Goal: Find specific page/section: Find specific page/section

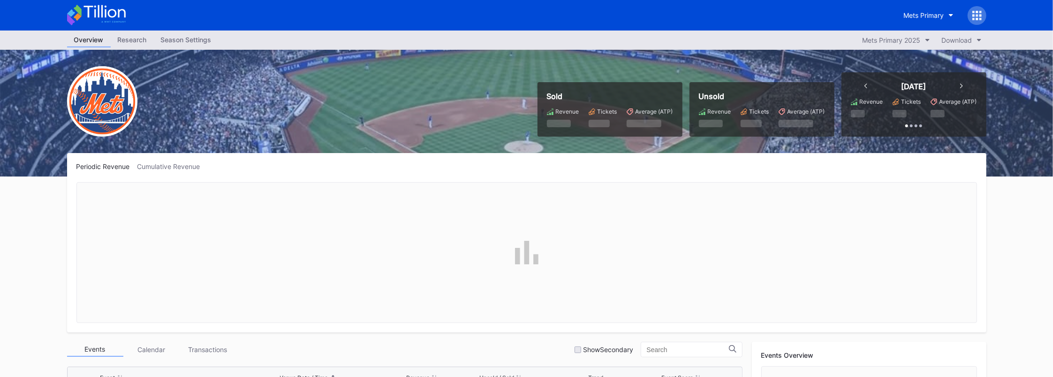
scroll to position [125, 0]
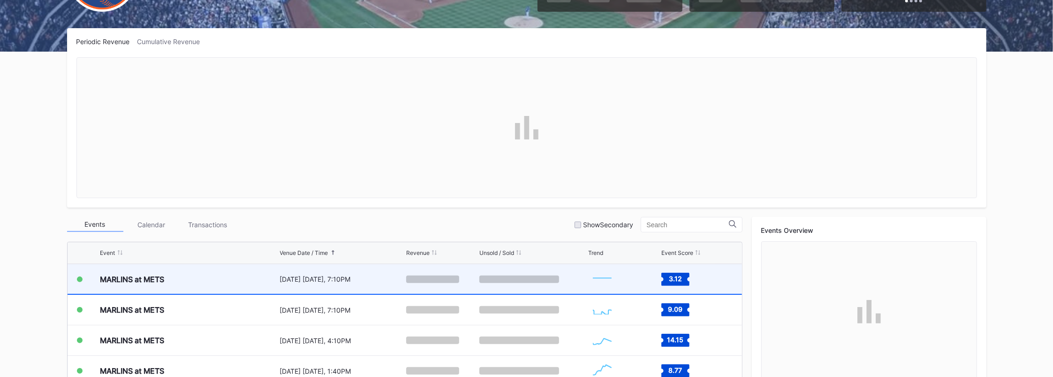
click at [158, 275] on div "MARLINS at METS" at bounding box center [132, 279] width 64 height 9
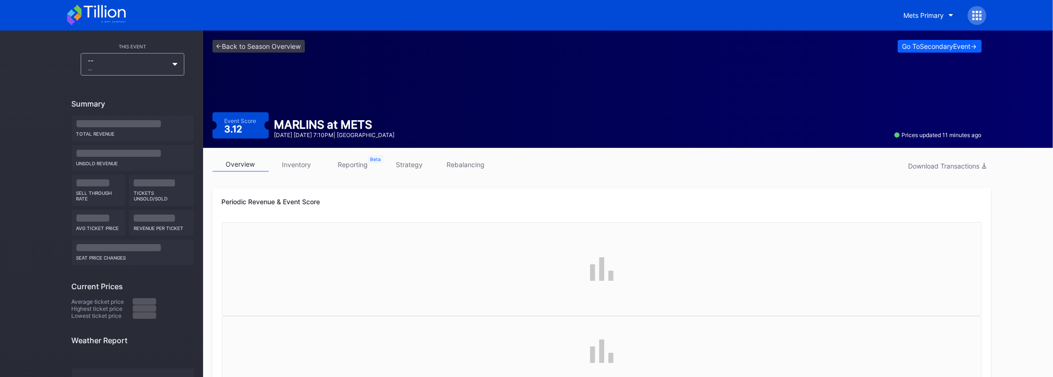
click at [308, 163] on link "inventory" at bounding box center [297, 164] width 56 height 15
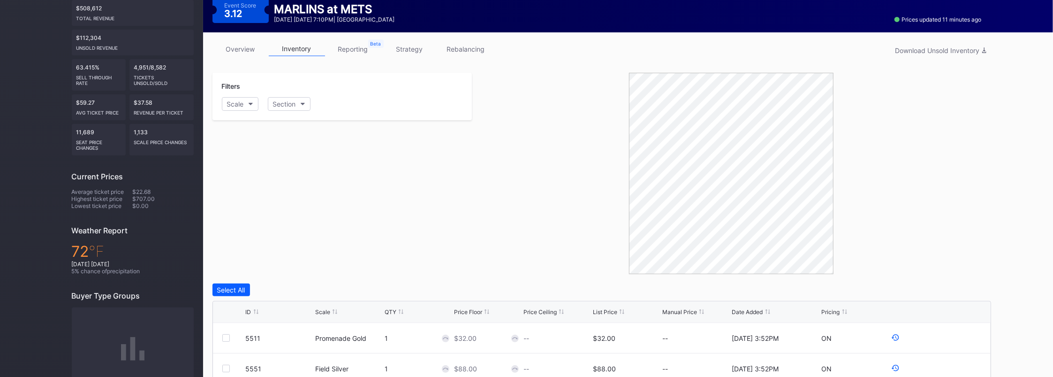
scroll to position [62, 0]
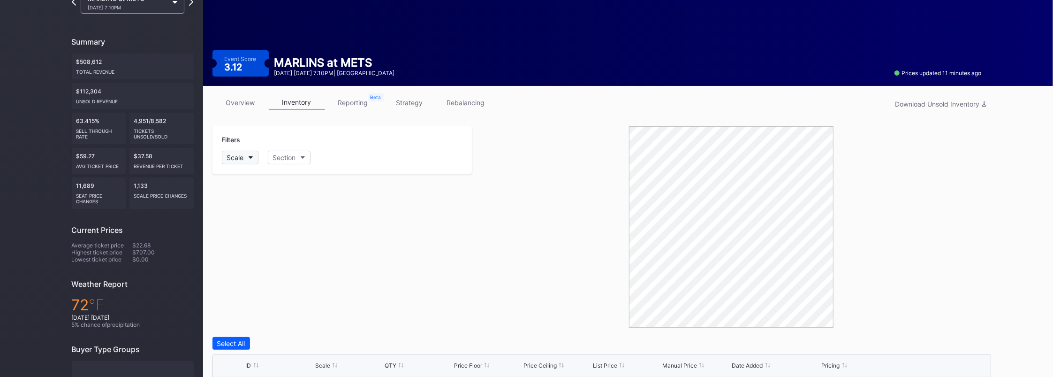
click at [254, 155] on button "Scale" at bounding box center [240, 158] width 37 height 14
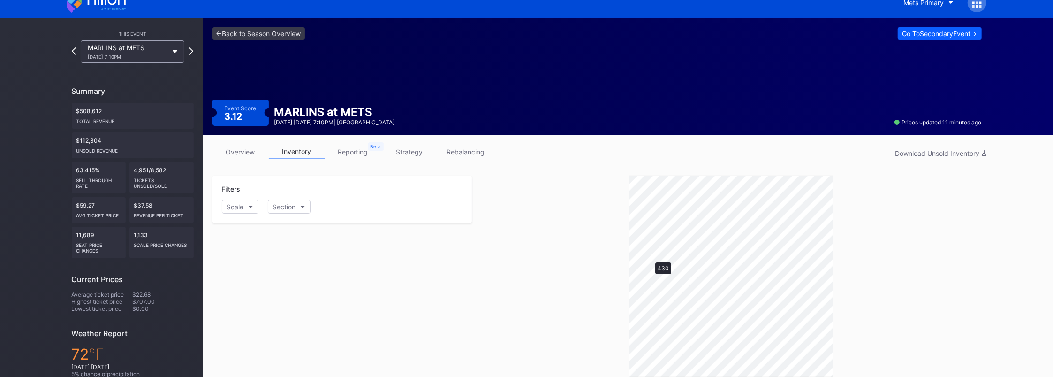
scroll to position [0, 0]
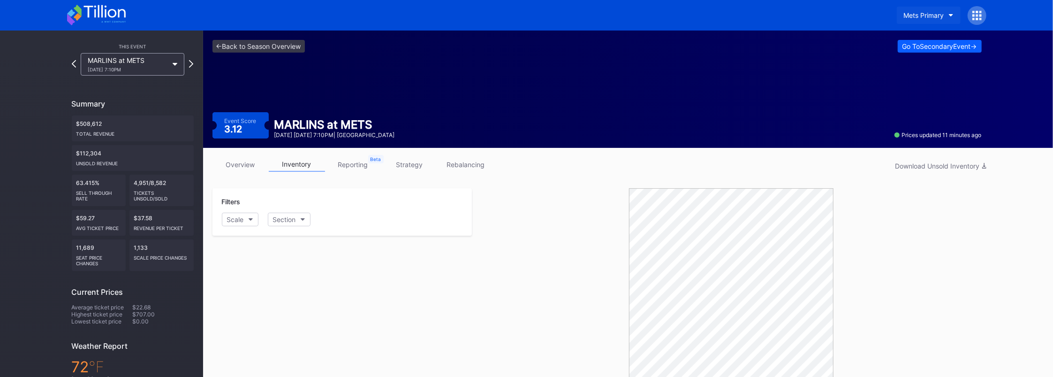
click at [923, 19] on button "Mets Primary" at bounding box center [929, 15] width 64 height 17
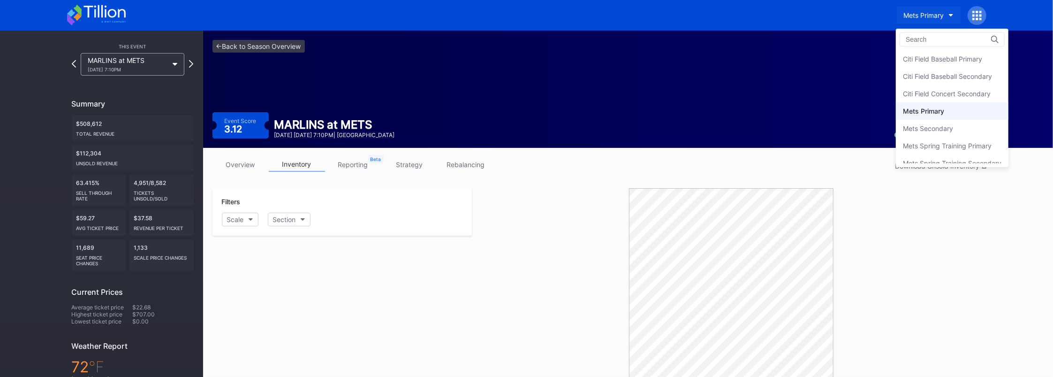
scroll to position [8, 0]
click at [931, 117] on div "Mets Secondary" at bounding box center [928, 120] width 50 height 8
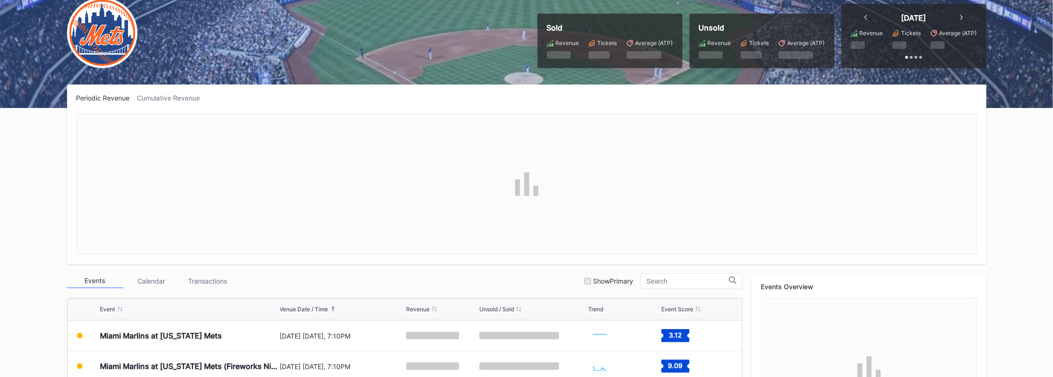
scroll to position [125, 0]
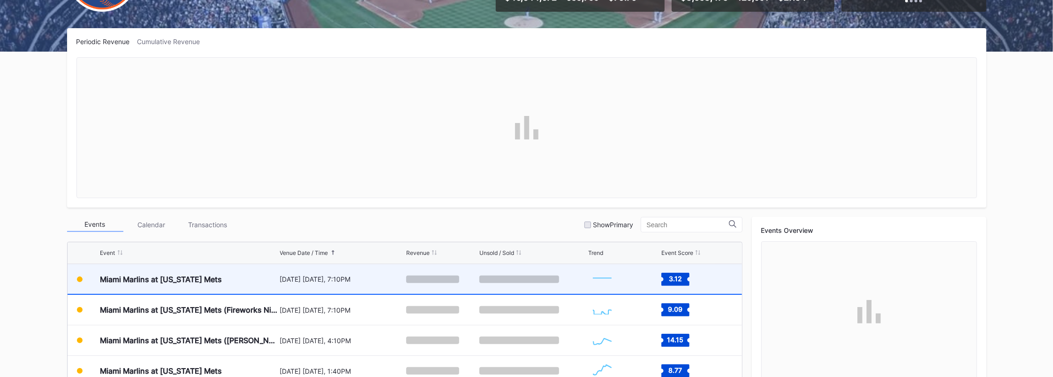
click at [196, 288] on div "Miami Marlins at [US_STATE] Mets" at bounding box center [188, 279] width 177 height 30
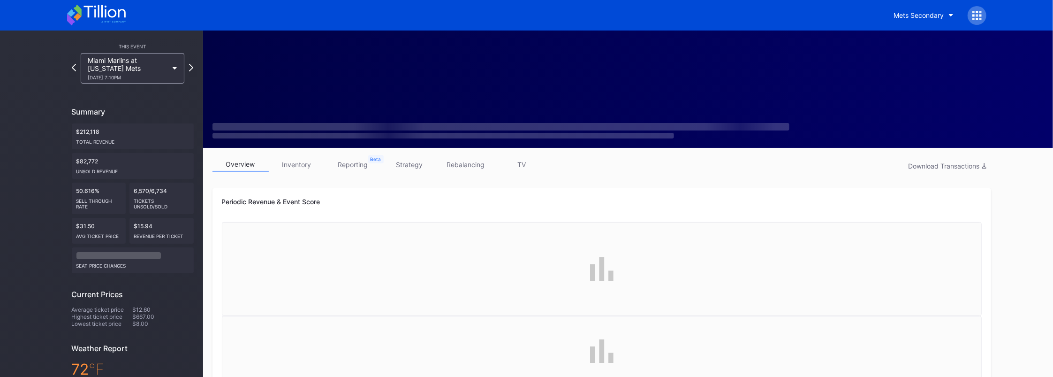
click at [290, 164] on link "inventory" at bounding box center [297, 164] width 56 height 15
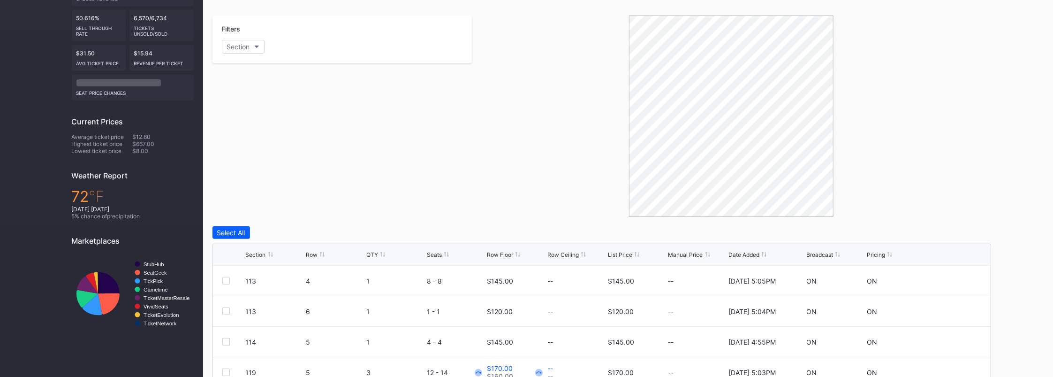
scroll to position [188, 0]
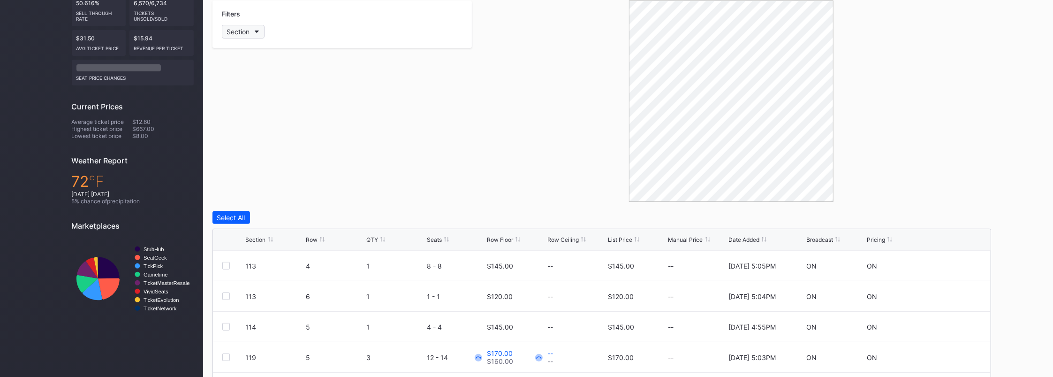
click at [257, 27] on button "Section" at bounding box center [243, 32] width 43 height 14
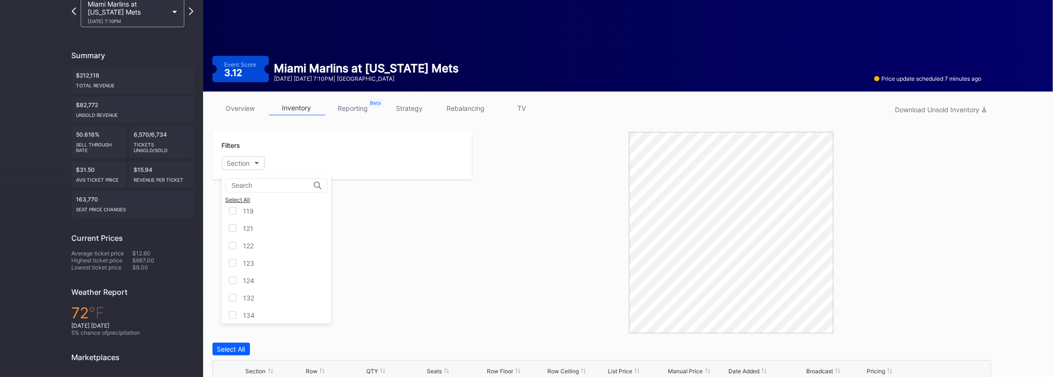
scroll to position [0, 0]
click at [239, 230] on div "114" at bounding box center [276, 232] width 109 height 17
click at [236, 210] on div "113" at bounding box center [276, 215] width 109 height 17
click at [234, 228] on div "114" at bounding box center [276, 232] width 109 height 17
click at [235, 213] on icon at bounding box center [233, 215] width 6 height 5
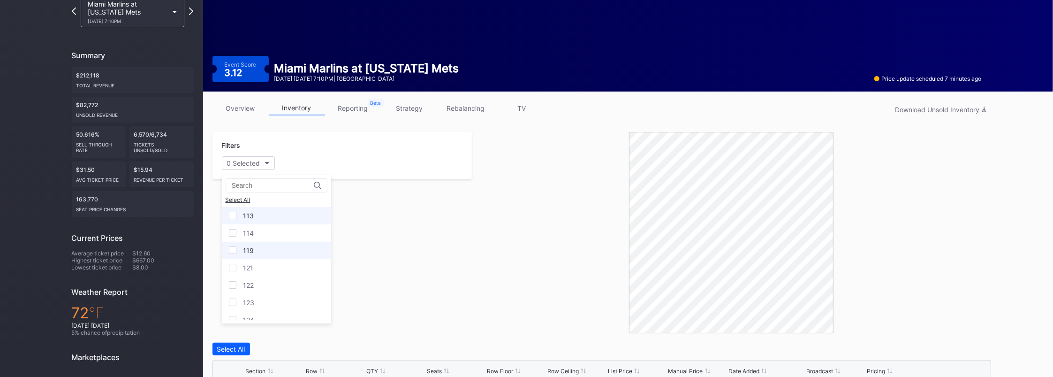
click at [236, 248] on div at bounding box center [233, 250] width 8 height 8
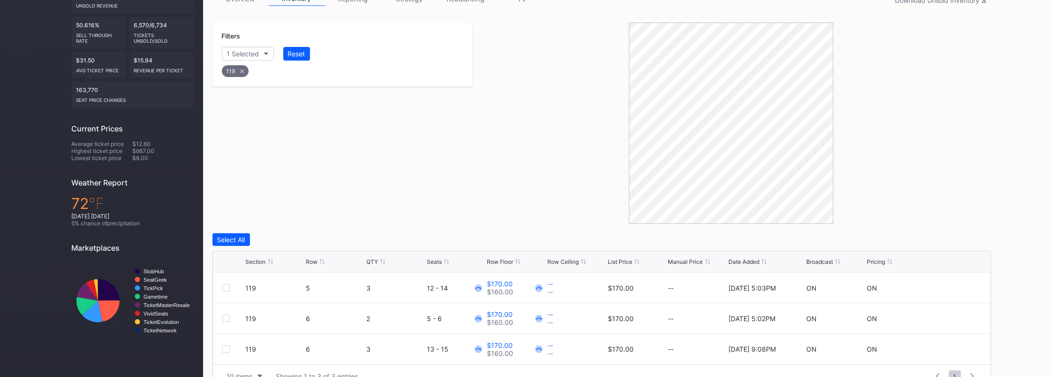
scroll to position [185, 0]
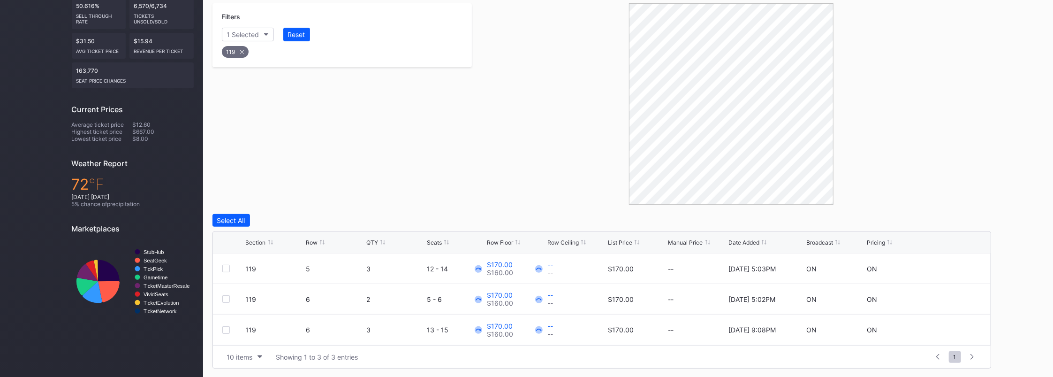
click at [241, 51] on icon at bounding box center [242, 52] width 4 height 4
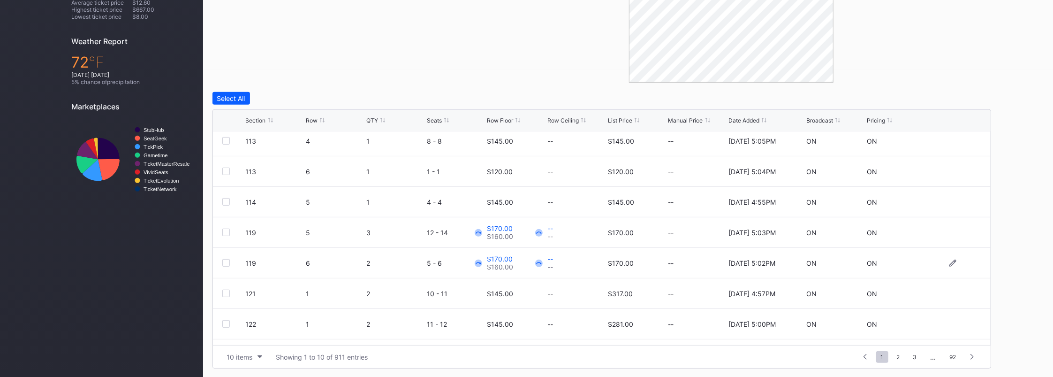
scroll to position [0, 0]
